Goal: Use online tool/utility

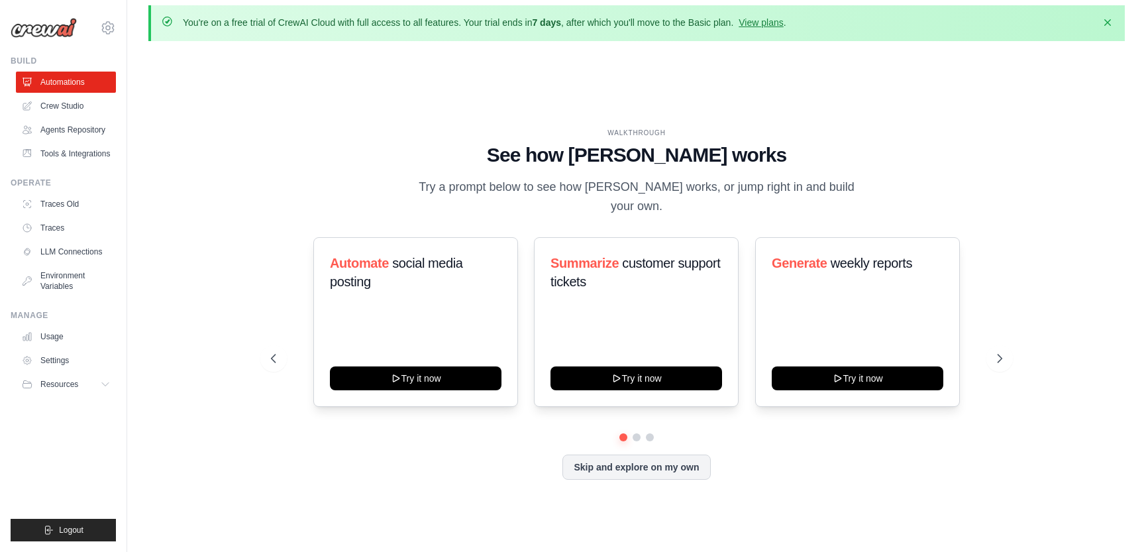
scroll to position [18, 0]
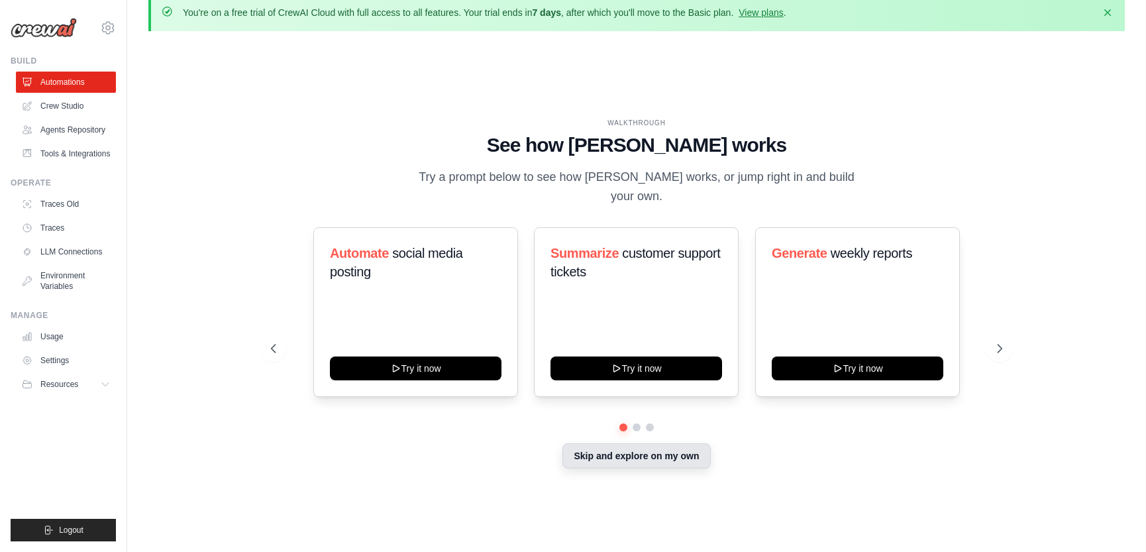
click at [631, 446] on button "Skip and explore on my own" at bounding box center [636, 455] width 148 height 25
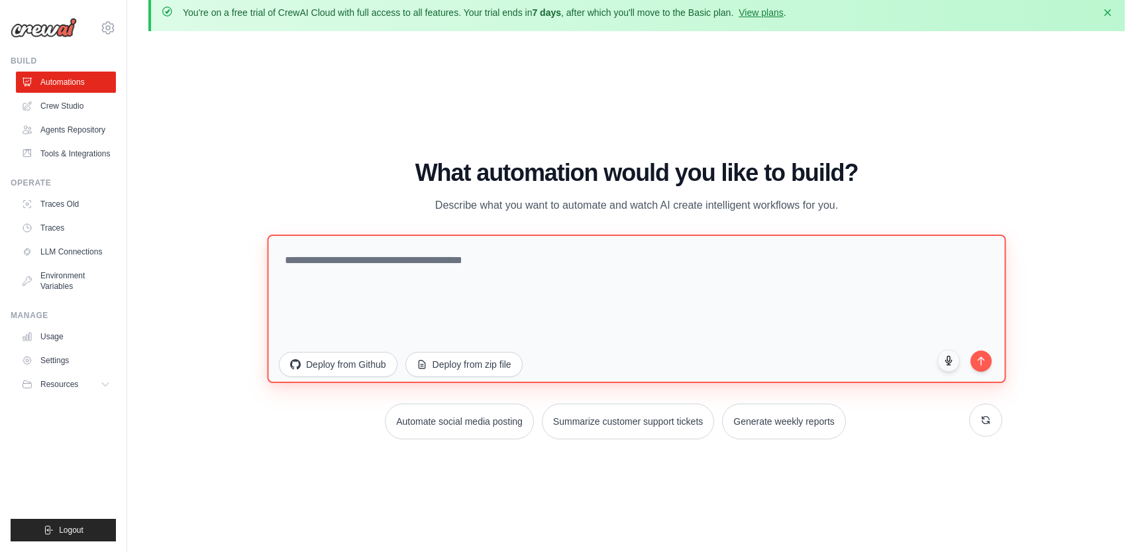
click at [325, 258] on textarea at bounding box center [636, 308] width 739 height 148
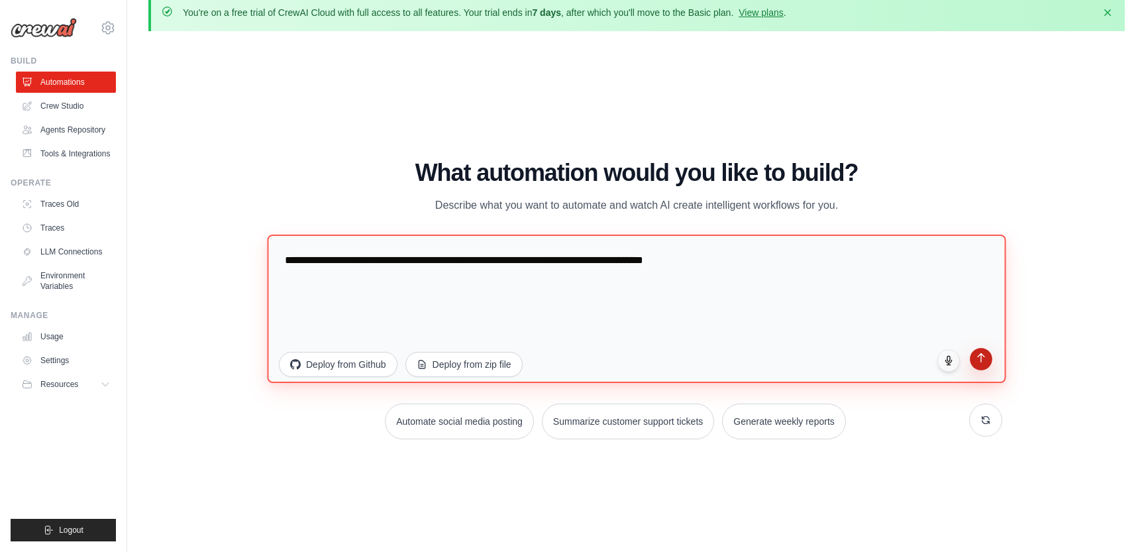
type textarea "**********"
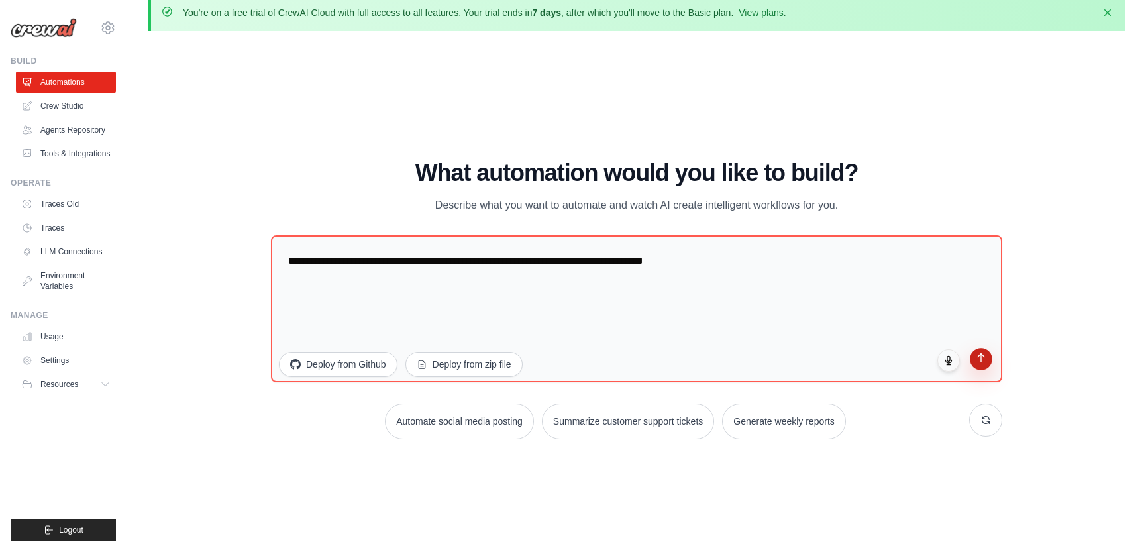
click at [983, 362] on icon "submit" at bounding box center [981, 357] width 11 height 11
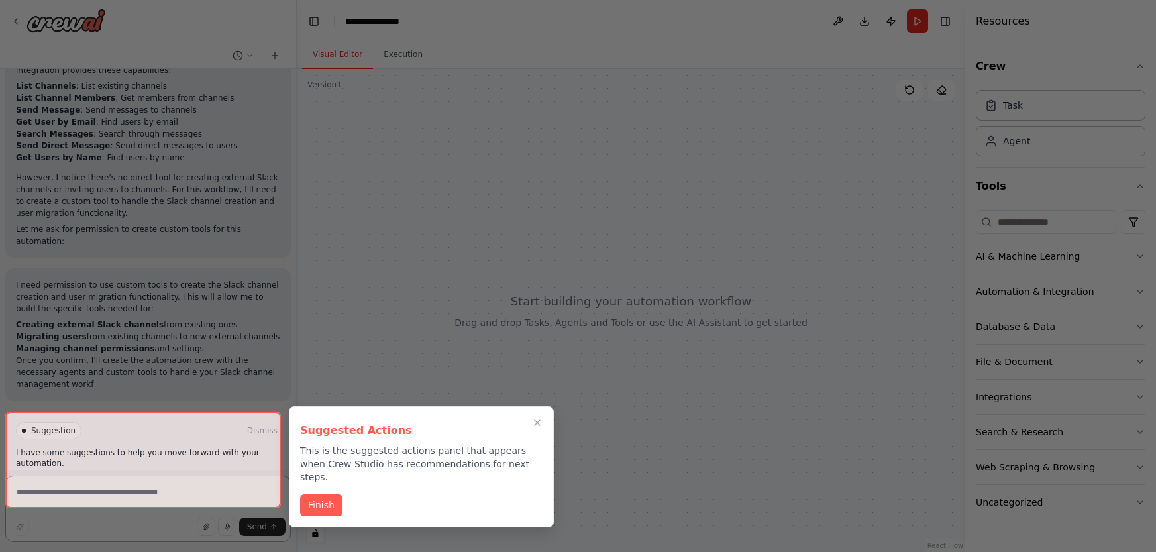
scroll to position [512, 0]
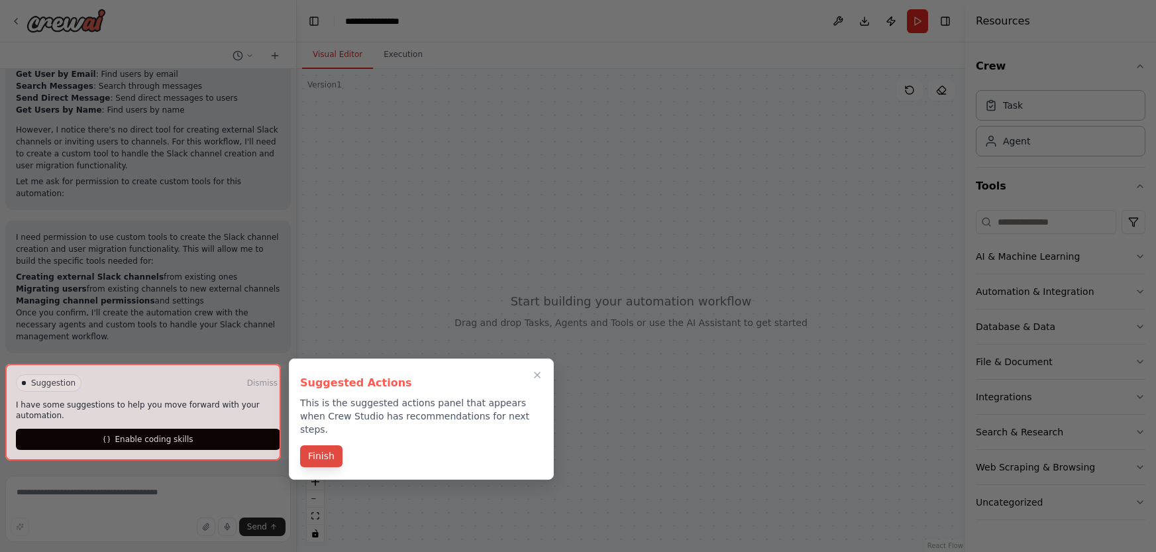
click at [326, 445] on button "Finish" at bounding box center [321, 456] width 42 height 22
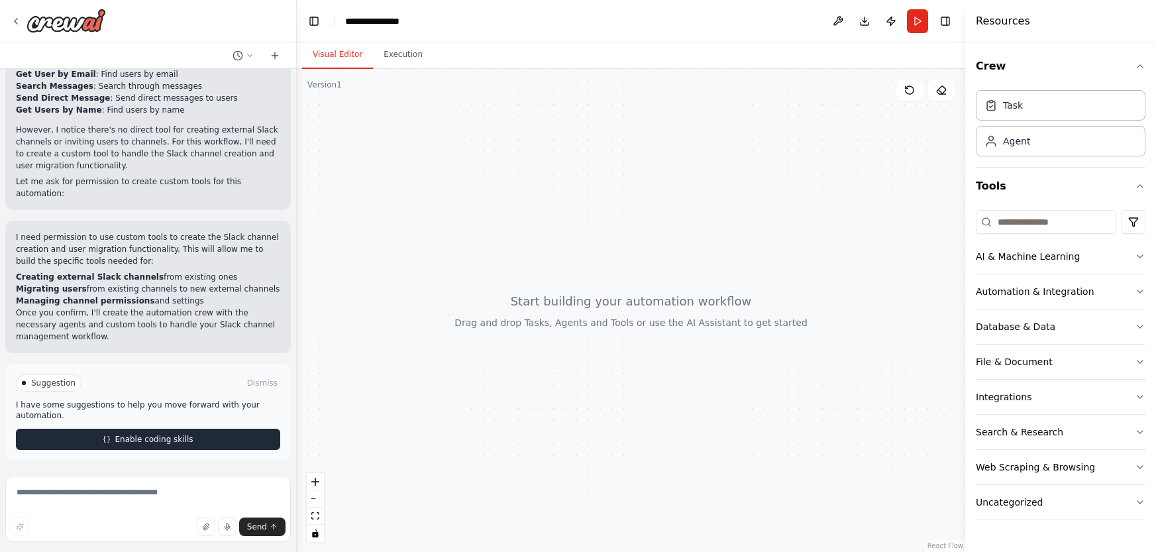
click at [150, 443] on span "Enable coding skills" at bounding box center [154, 439] width 78 height 11
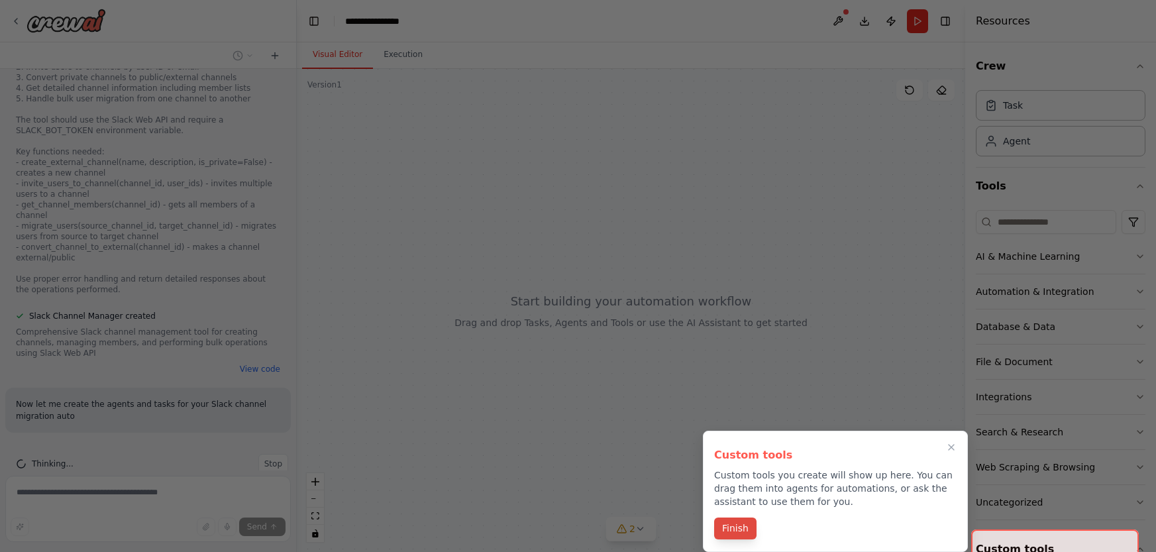
scroll to position [974, 0]
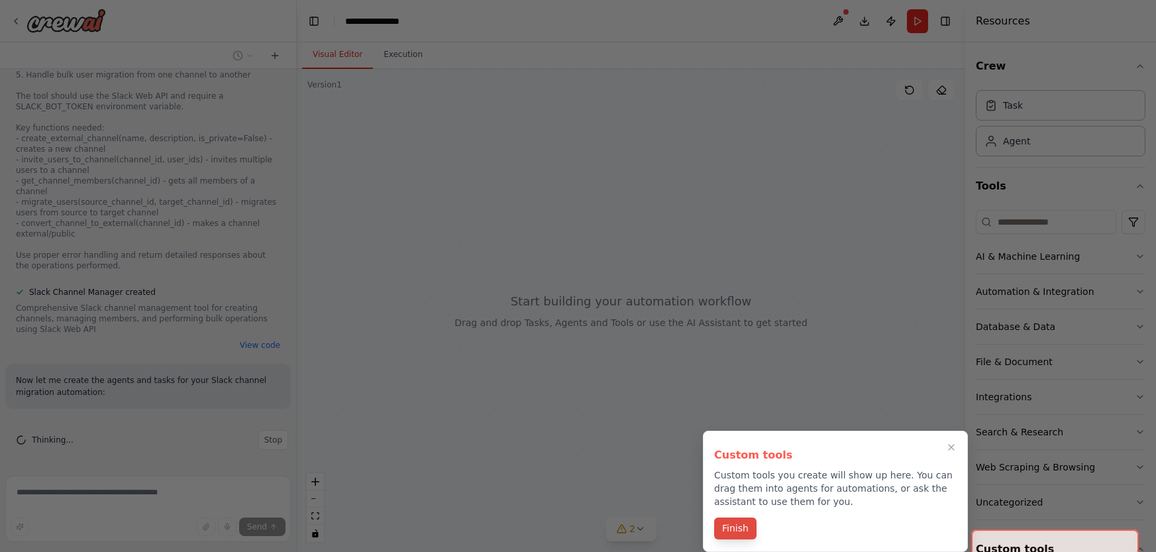
click at [731, 530] on button "Finish" at bounding box center [735, 528] width 42 height 22
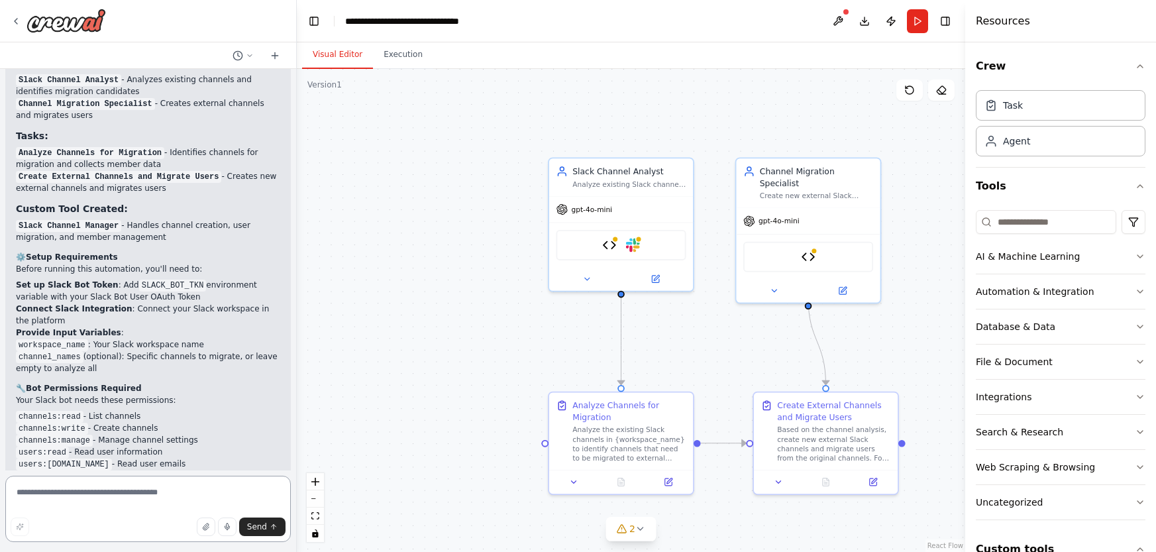
scroll to position [2053, 0]
